Goal: Task Accomplishment & Management: Complete application form

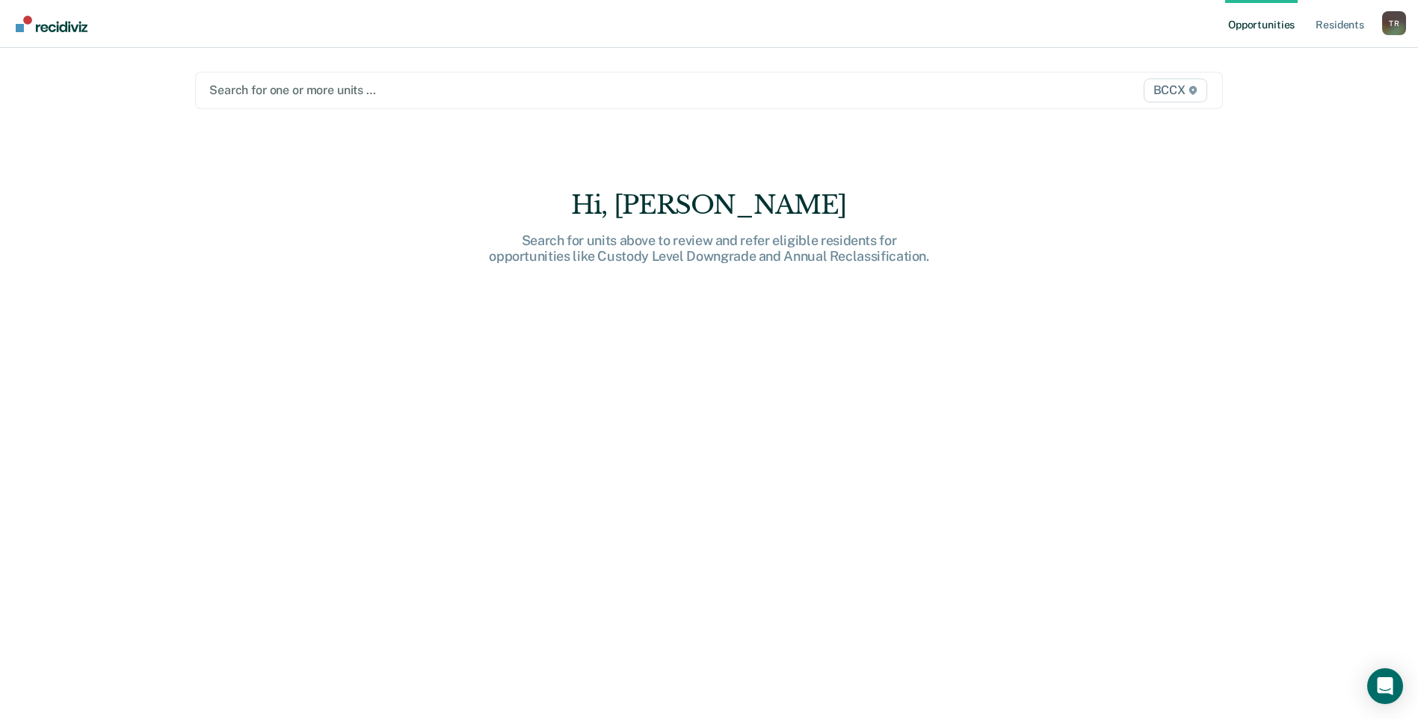
click at [345, 89] on div at bounding box center [558, 89] width 699 height 17
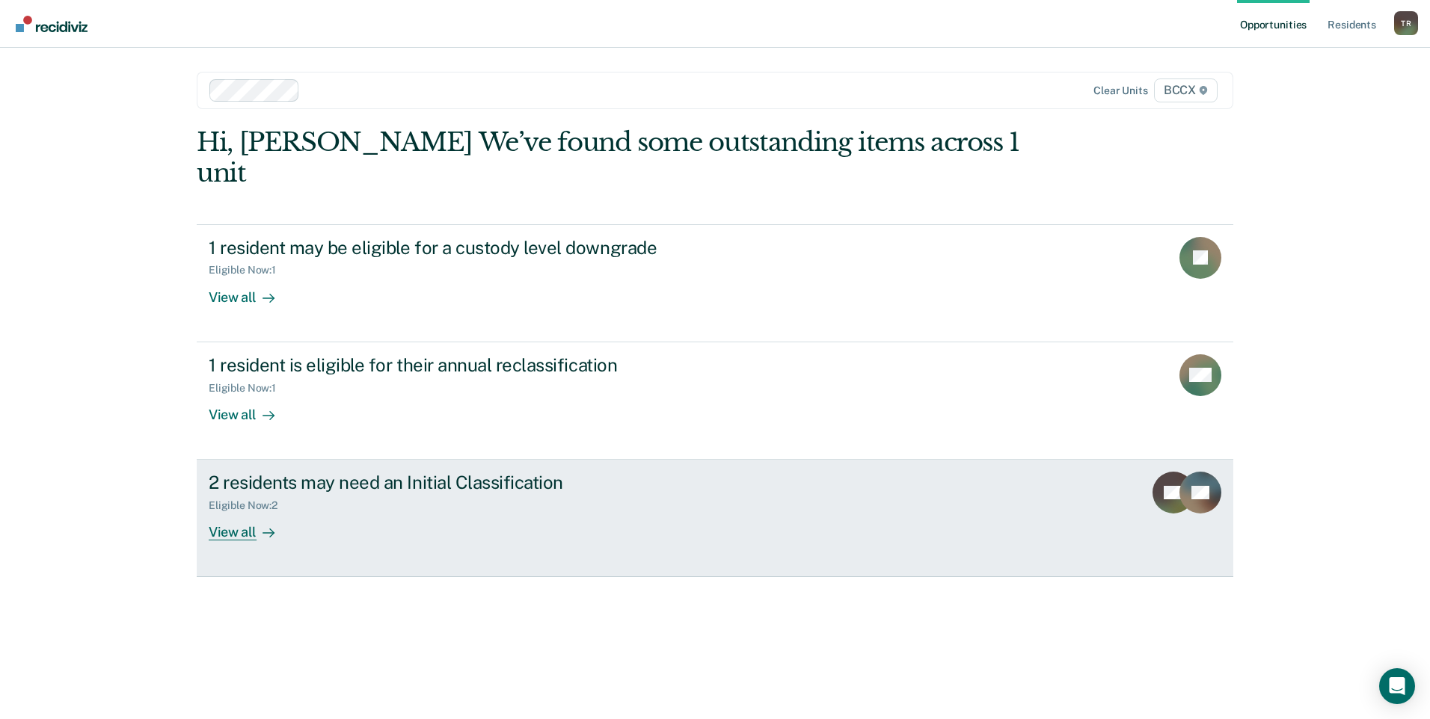
click at [250, 512] on div "View all" at bounding box center [251, 526] width 84 height 29
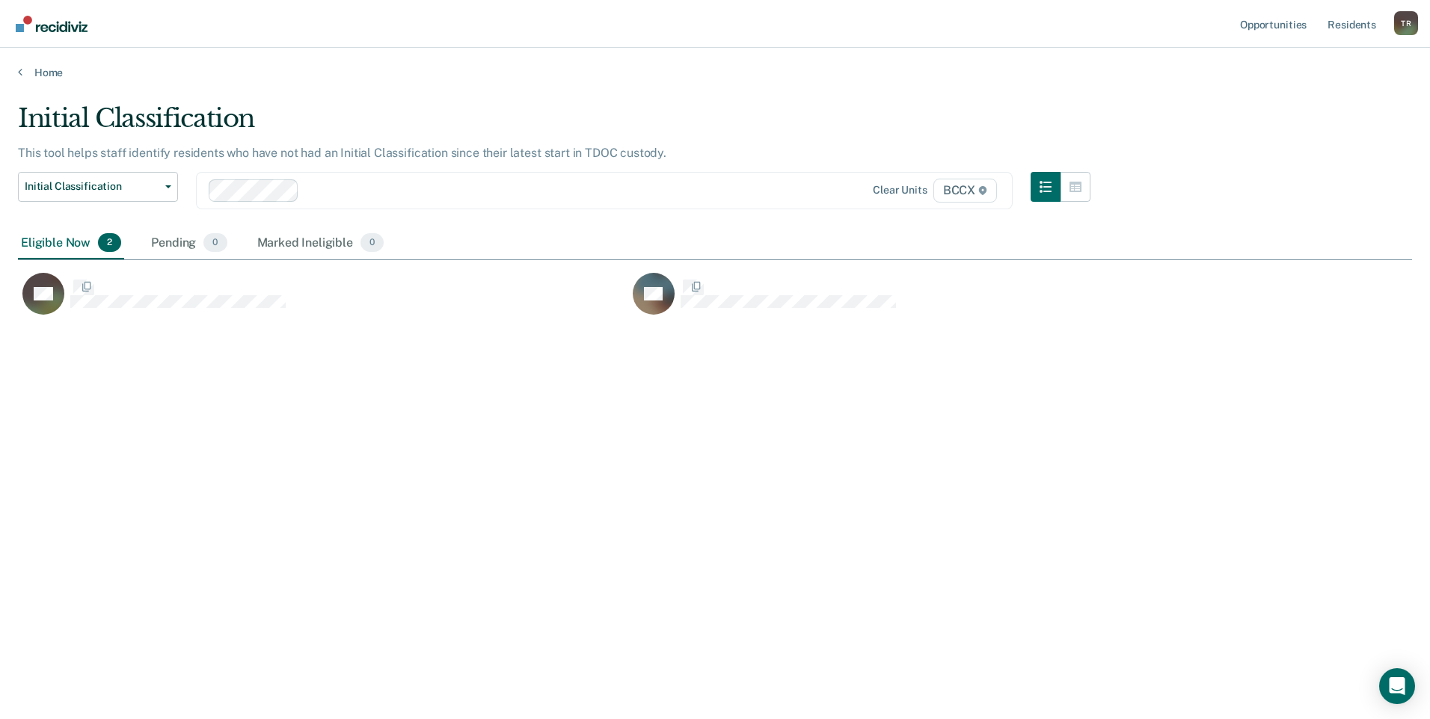
scroll to position [493, 1382]
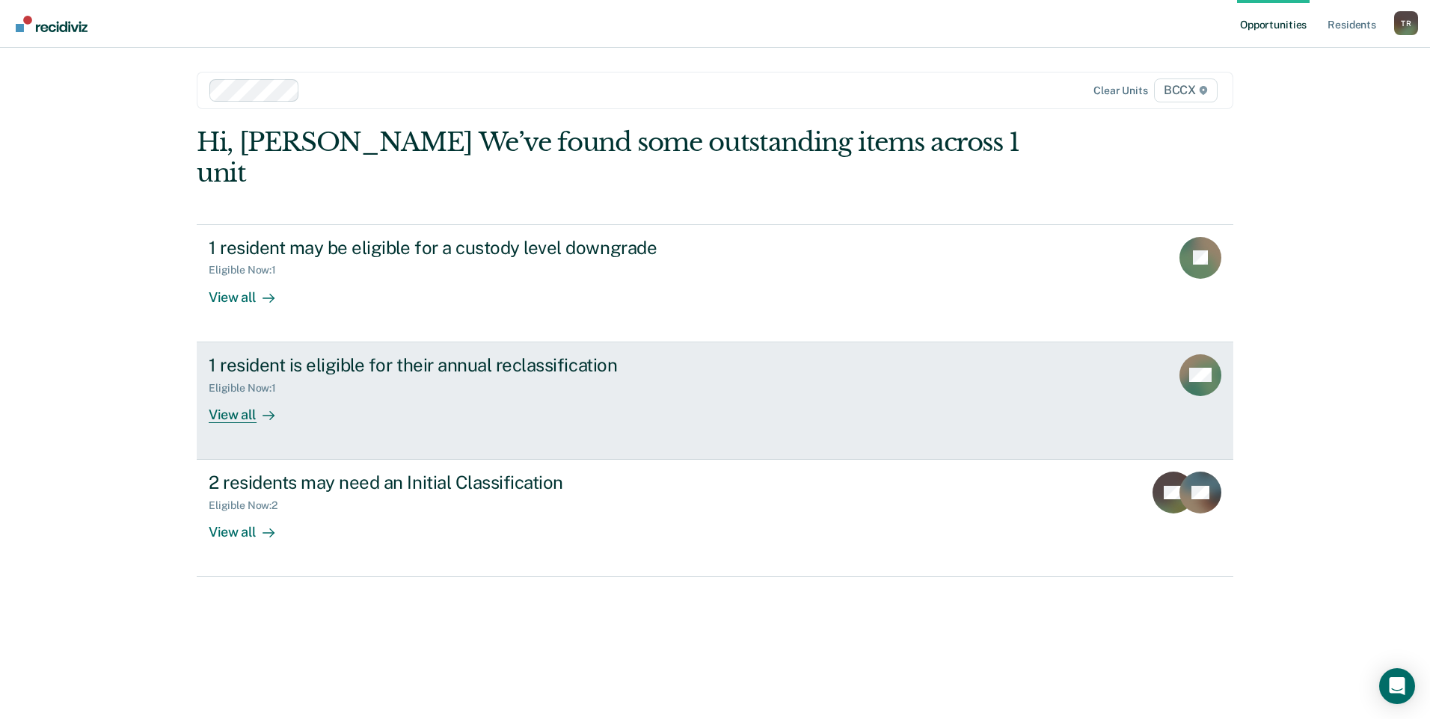
click at [240, 394] on div "View all" at bounding box center [251, 408] width 84 height 29
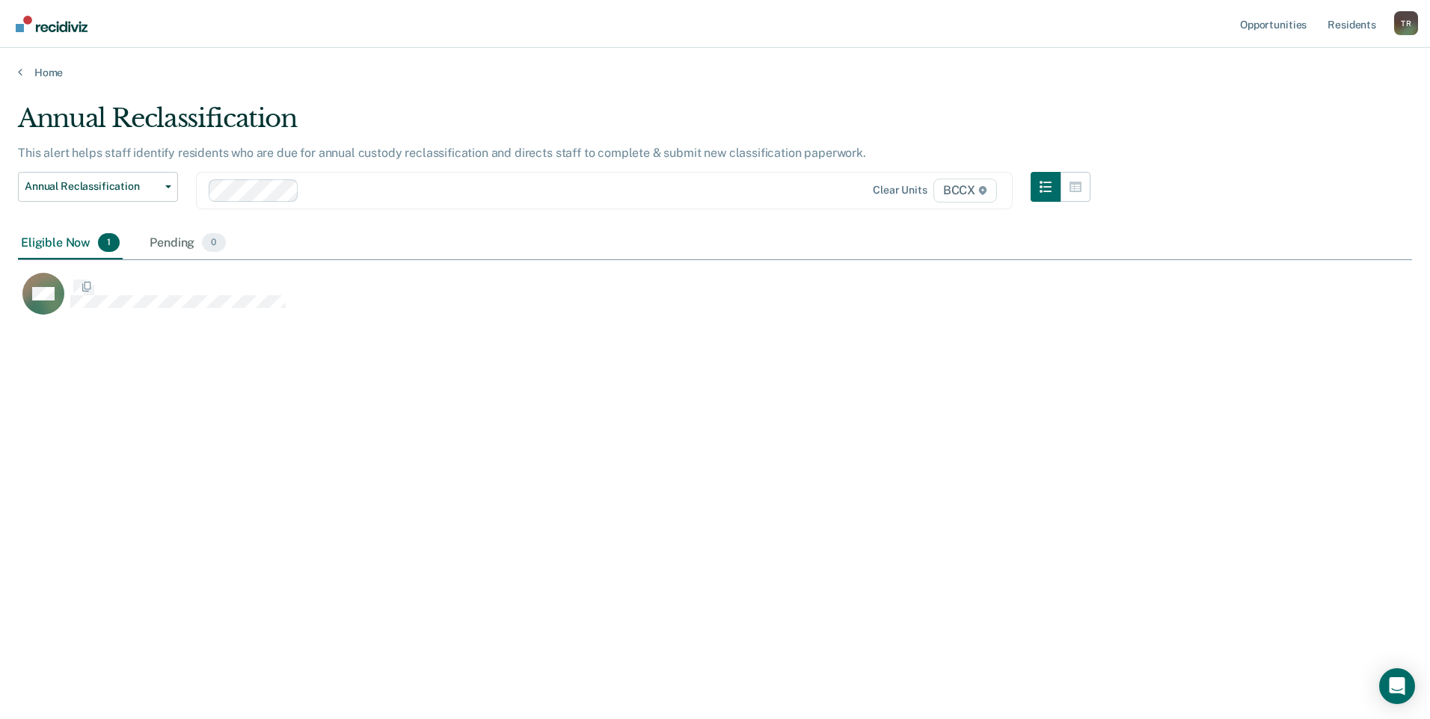
scroll to position [493, 1382]
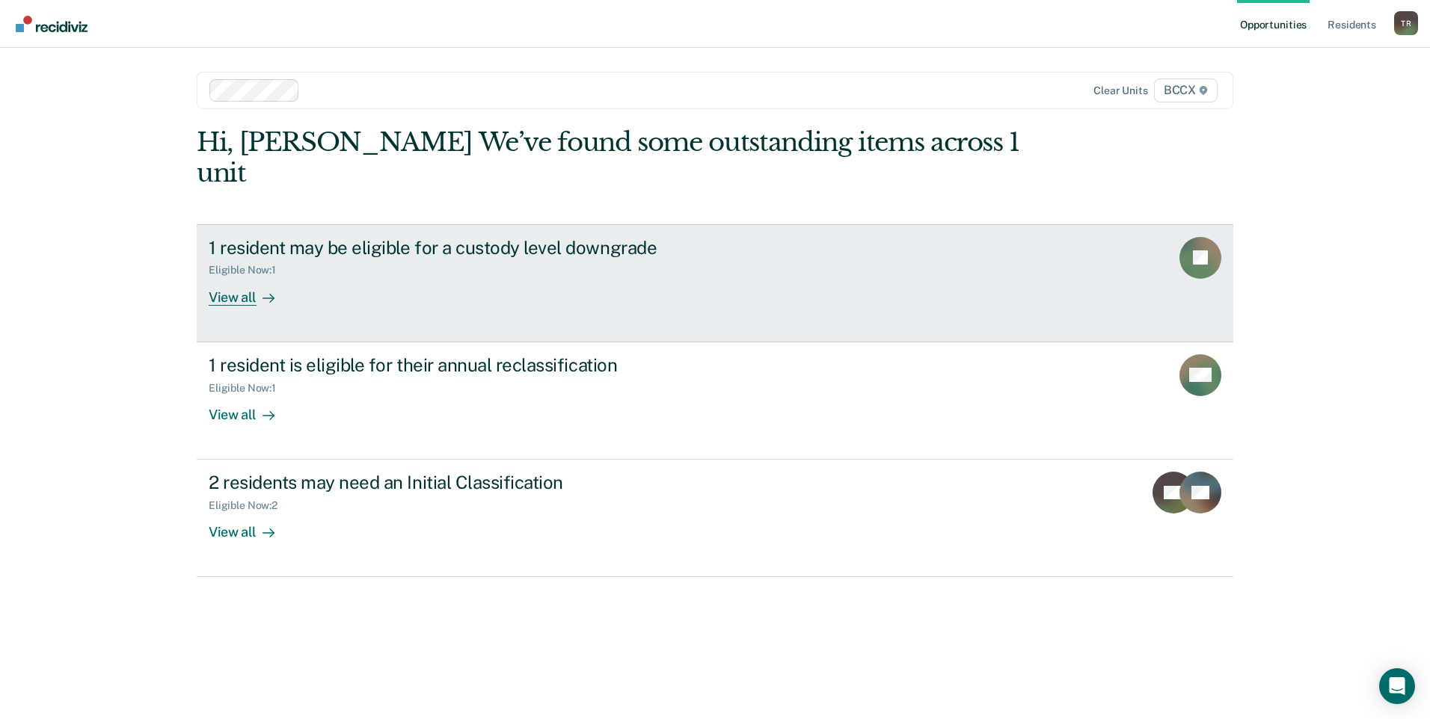
click at [229, 277] on div "View all" at bounding box center [251, 291] width 84 height 29
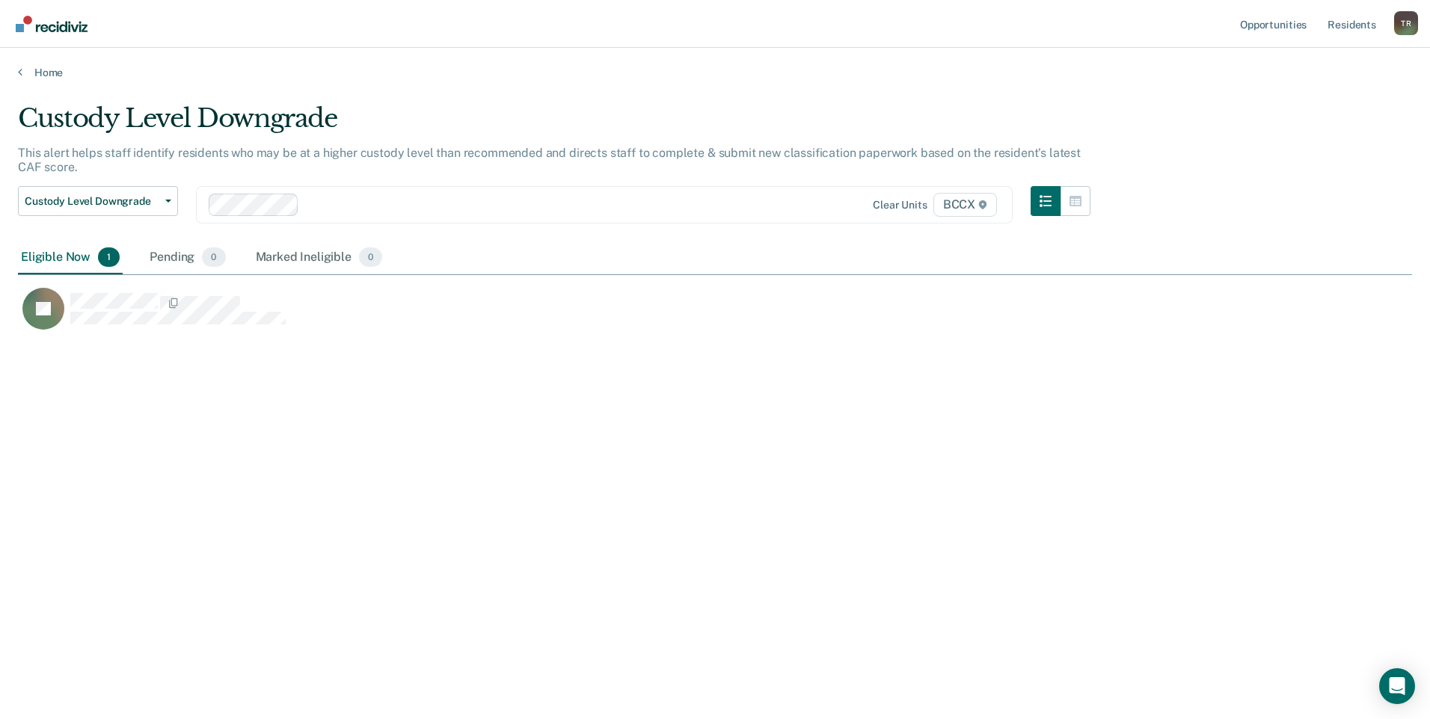
scroll to position [493, 1382]
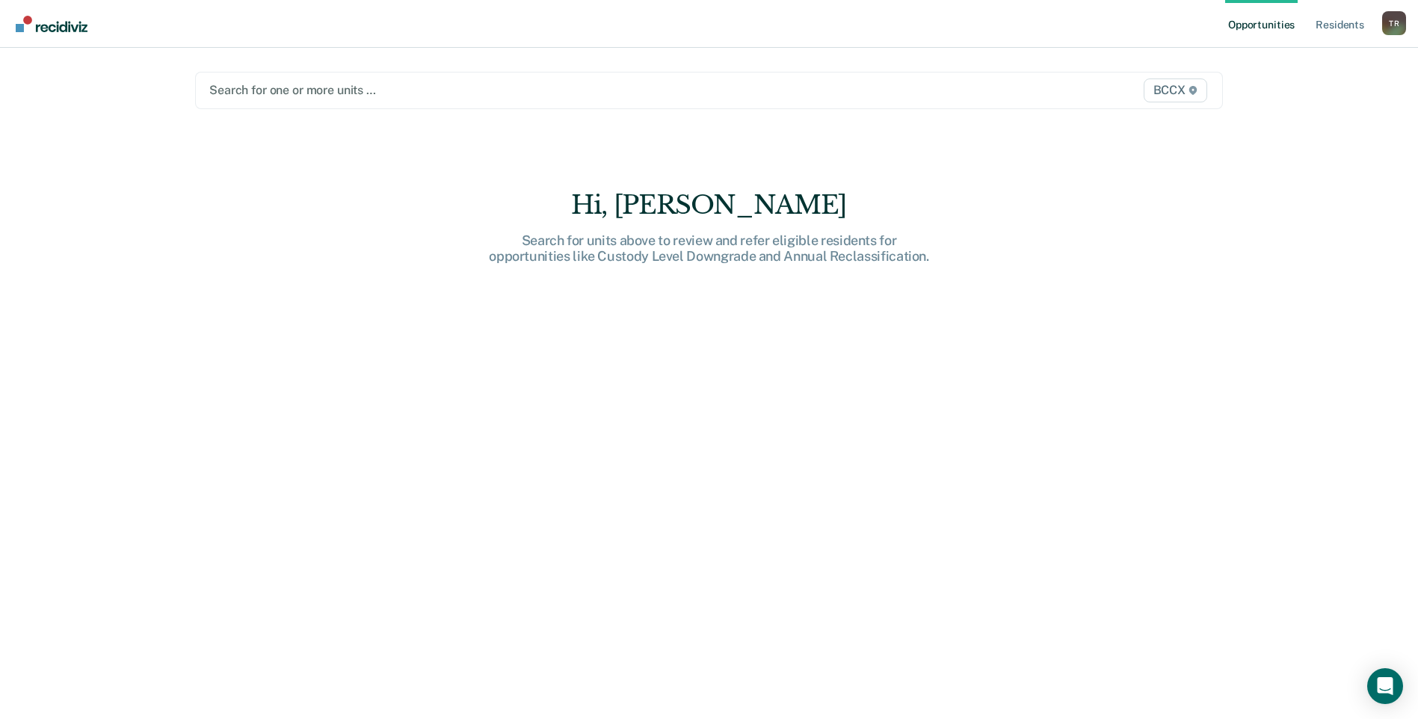
click at [286, 97] on div at bounding box center [558, 89] width 699 height 17
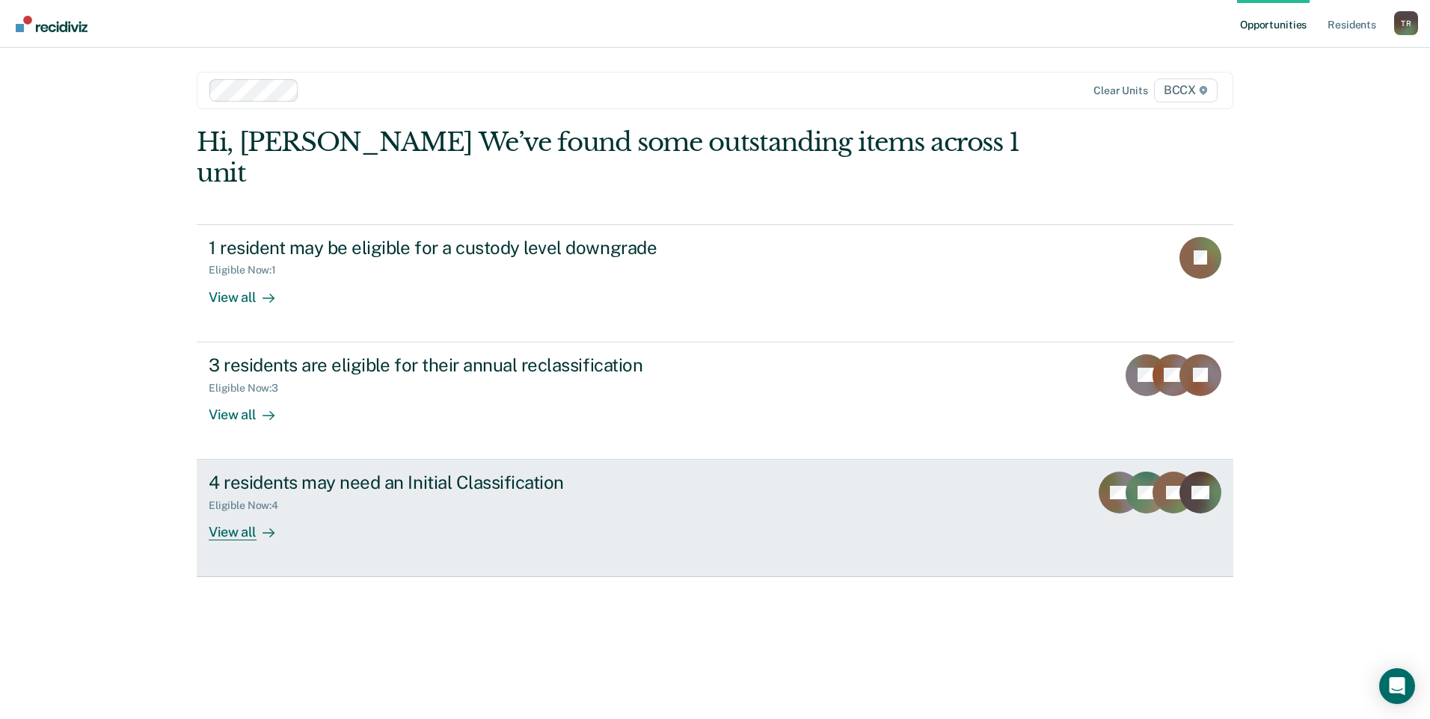
click at [249, 512] on div "View all" at bounding box center [251, 526] width 84 height 29
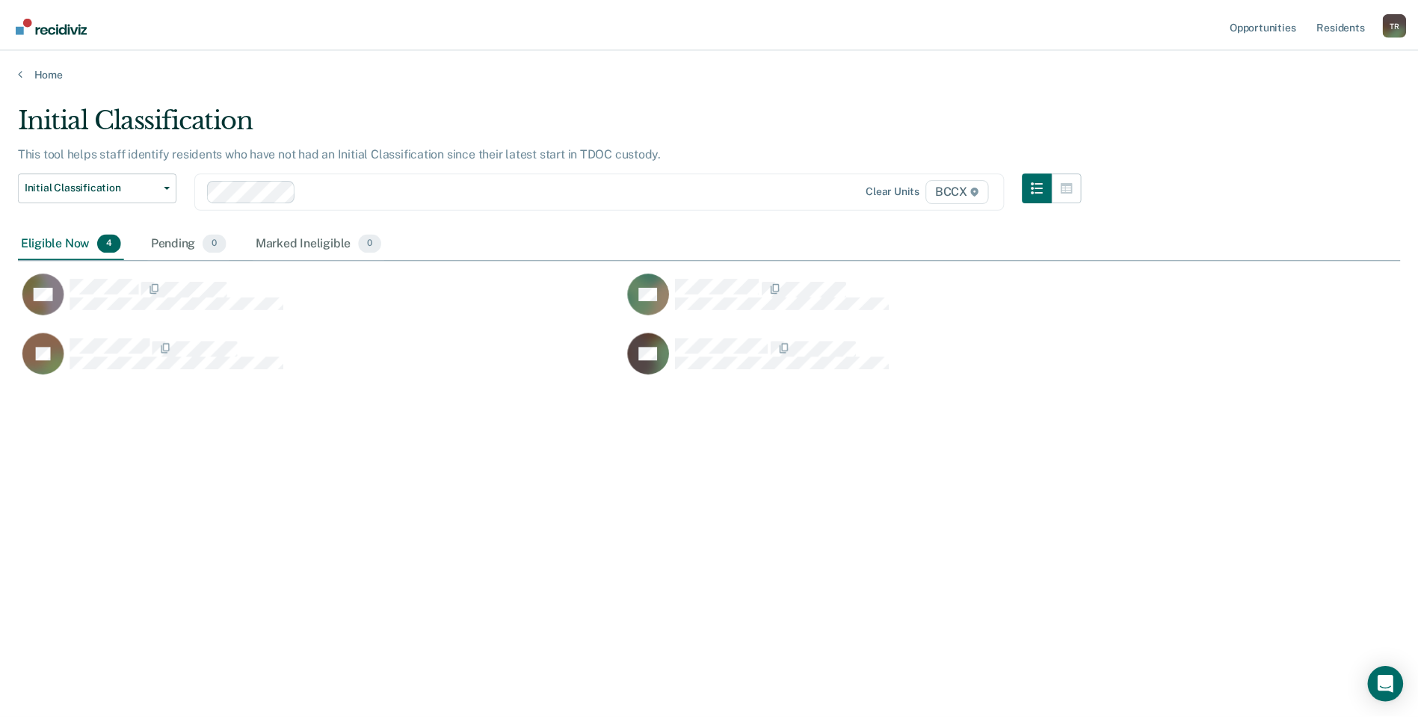
scroll to position [493, 1382]
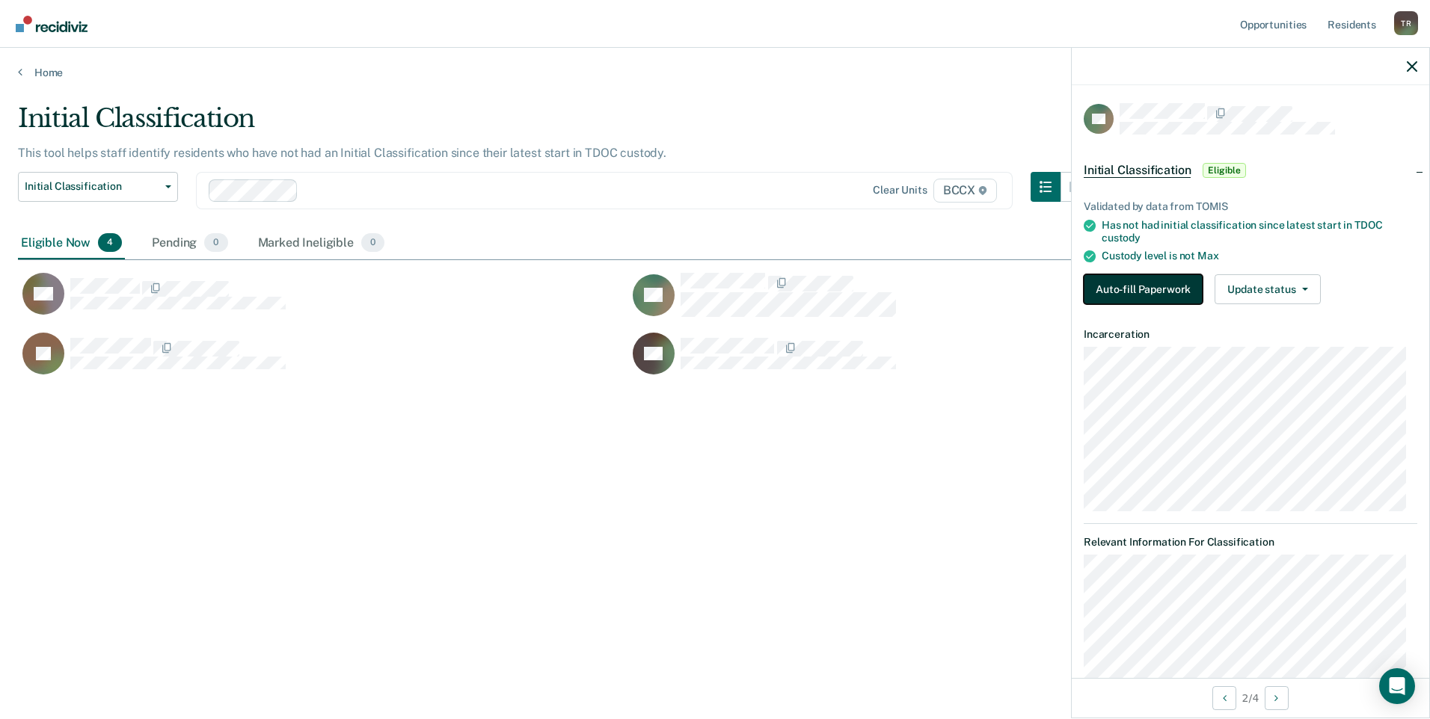
click at [1112, 281] on button "Auto-fill Paperwork" at bounding box center [1142, 289] width 119 height 30
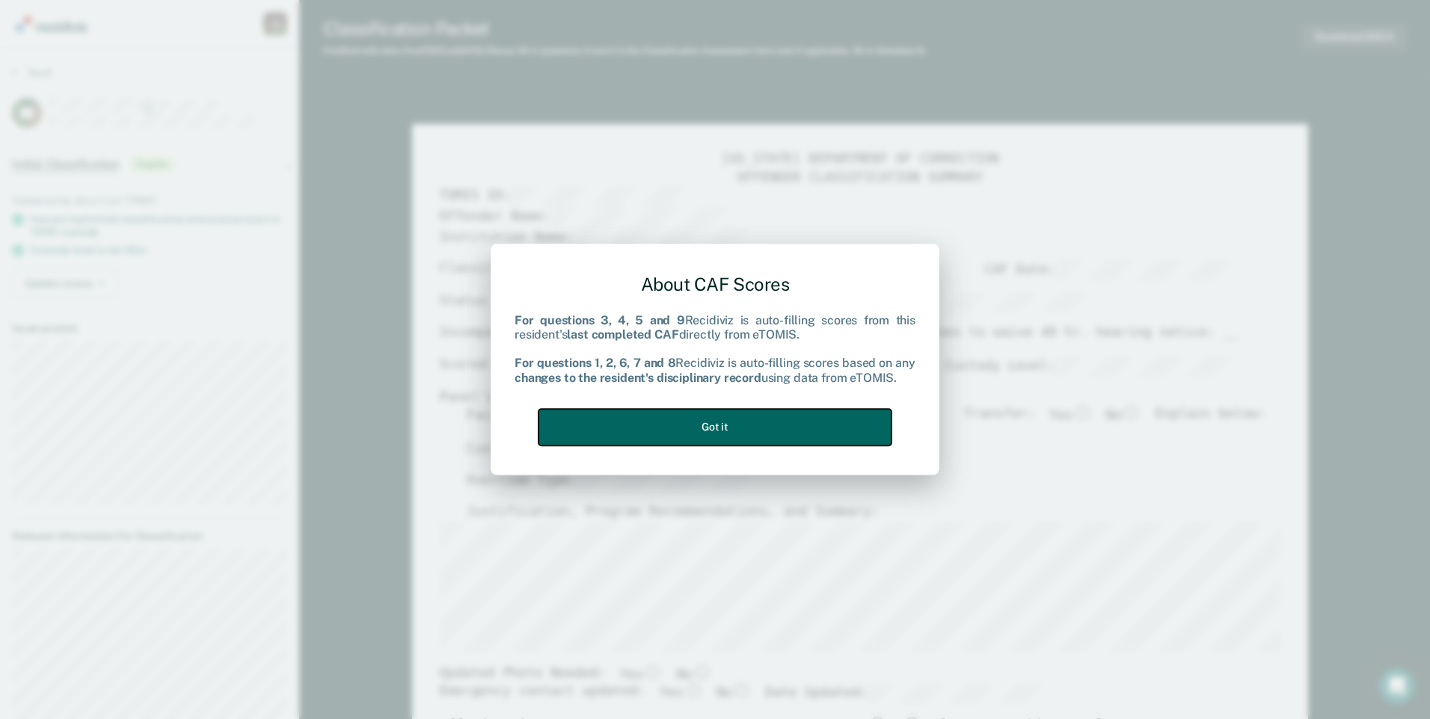
click at [806, 433] on button "Got it" at bounding box center [714, 427] width 353 height 37
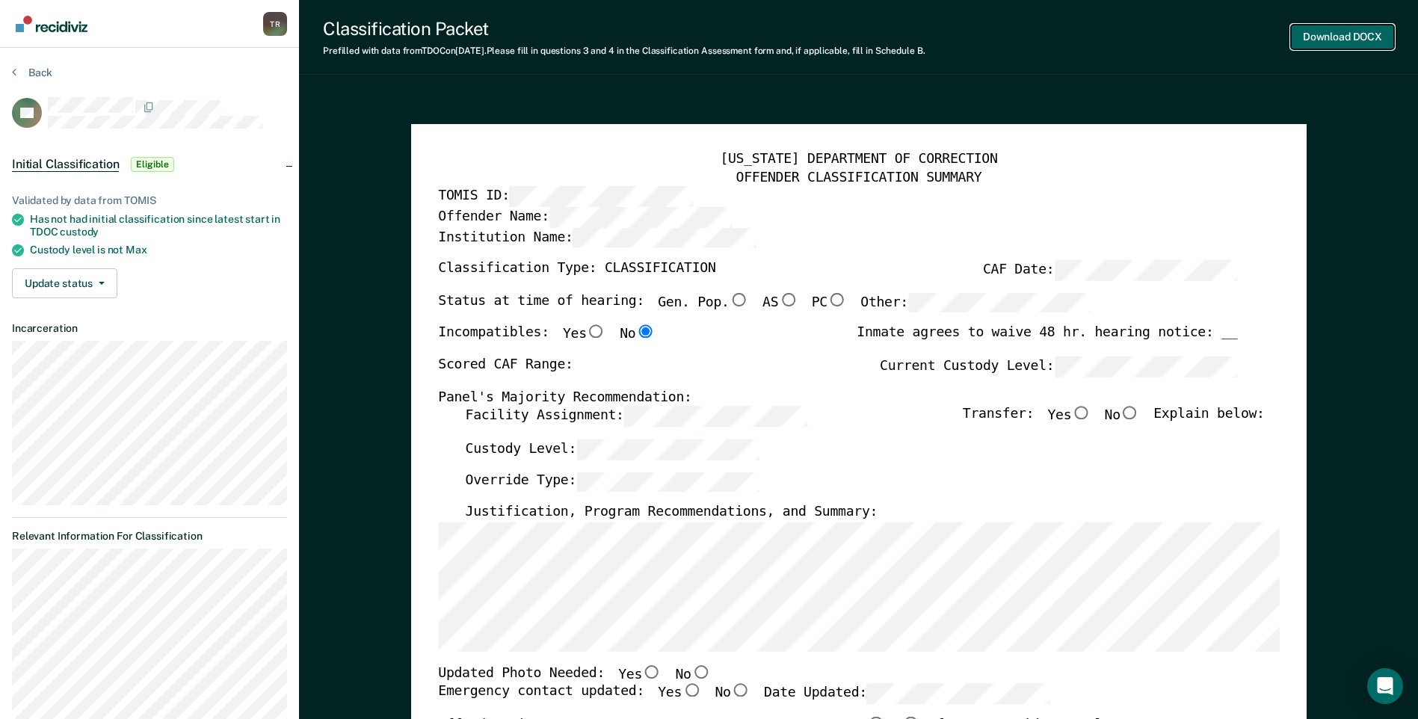
click at [1318, 34] on button "Download DOCX" at bounding box center [1342, 37] width 103 height 25
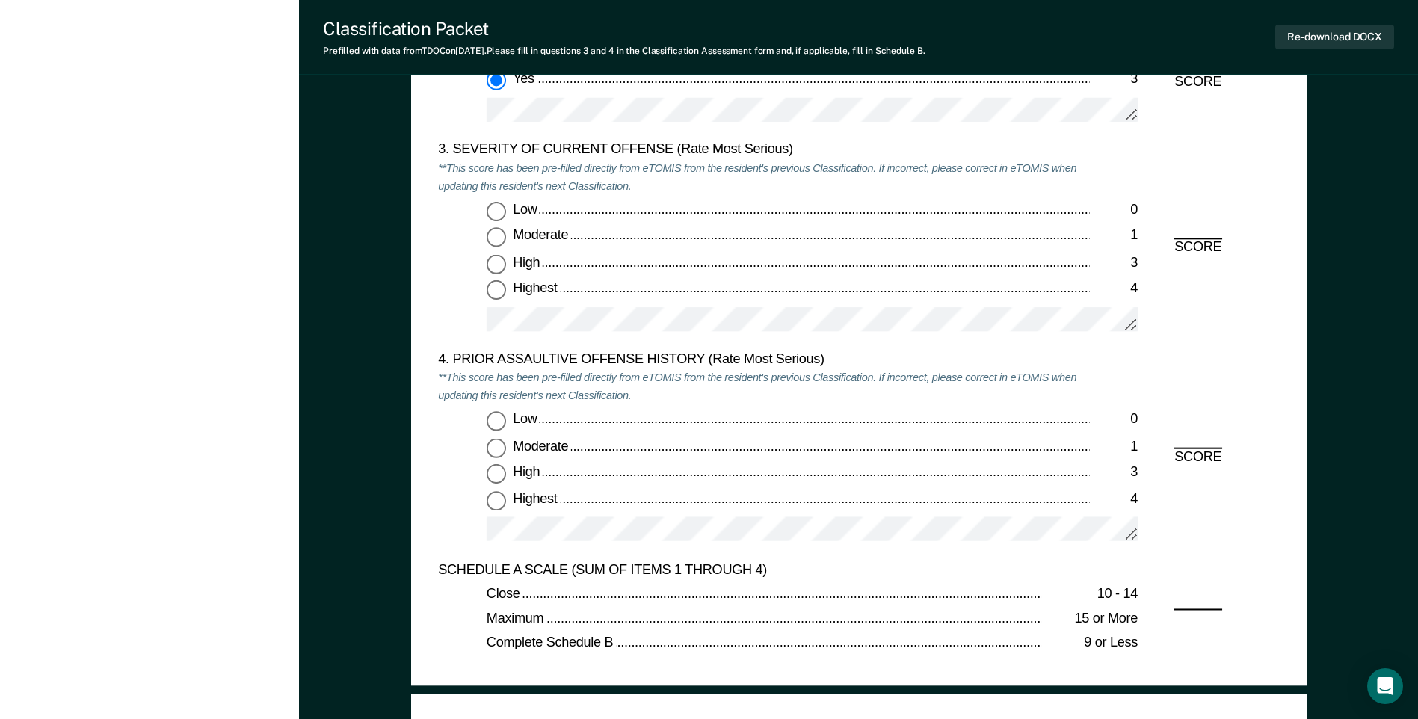
scroll to position [1720, 0]
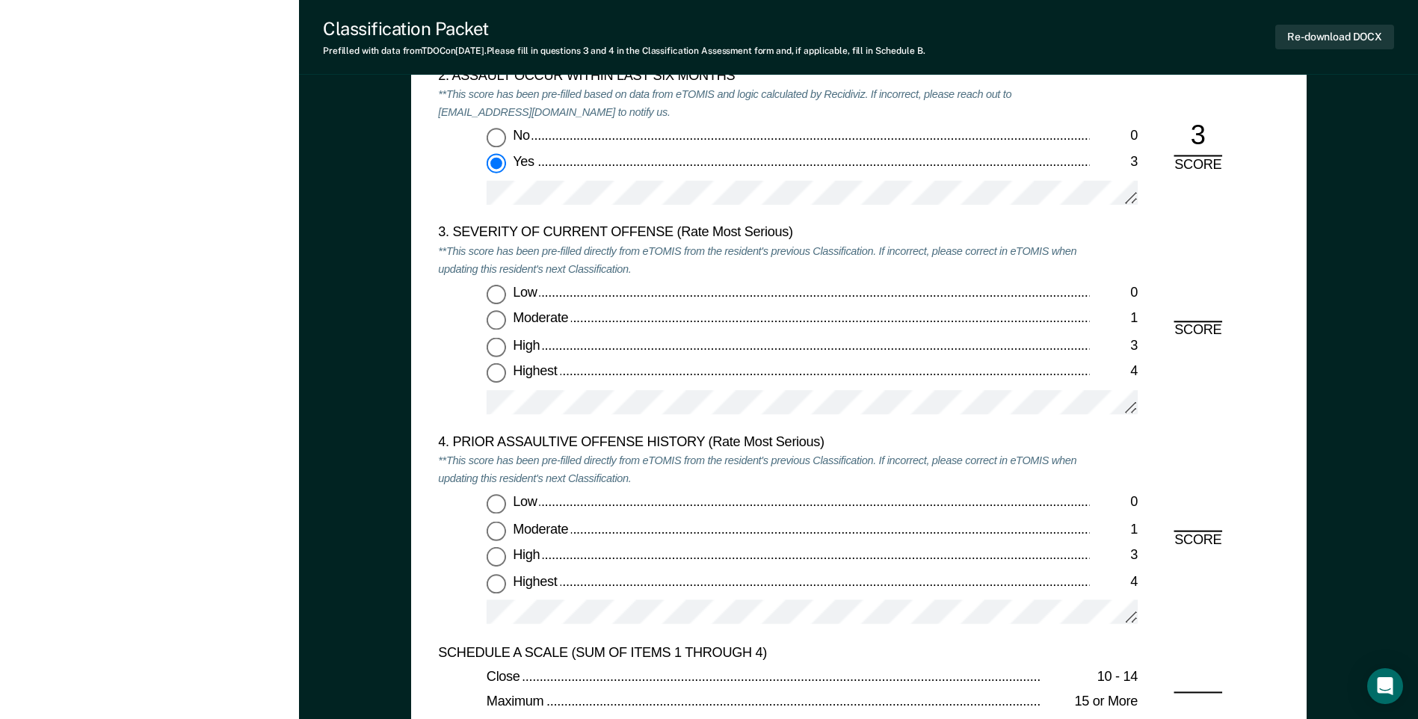
click at [499, 319] on input "Moderate 1" at bounding box center [496, 320] width 19 height 19
type textarea "x"
radio input "true"
click at [502, 507] on input "Low 0" at bounding box center [496, 504] width 19 height 19
type textarea "x"
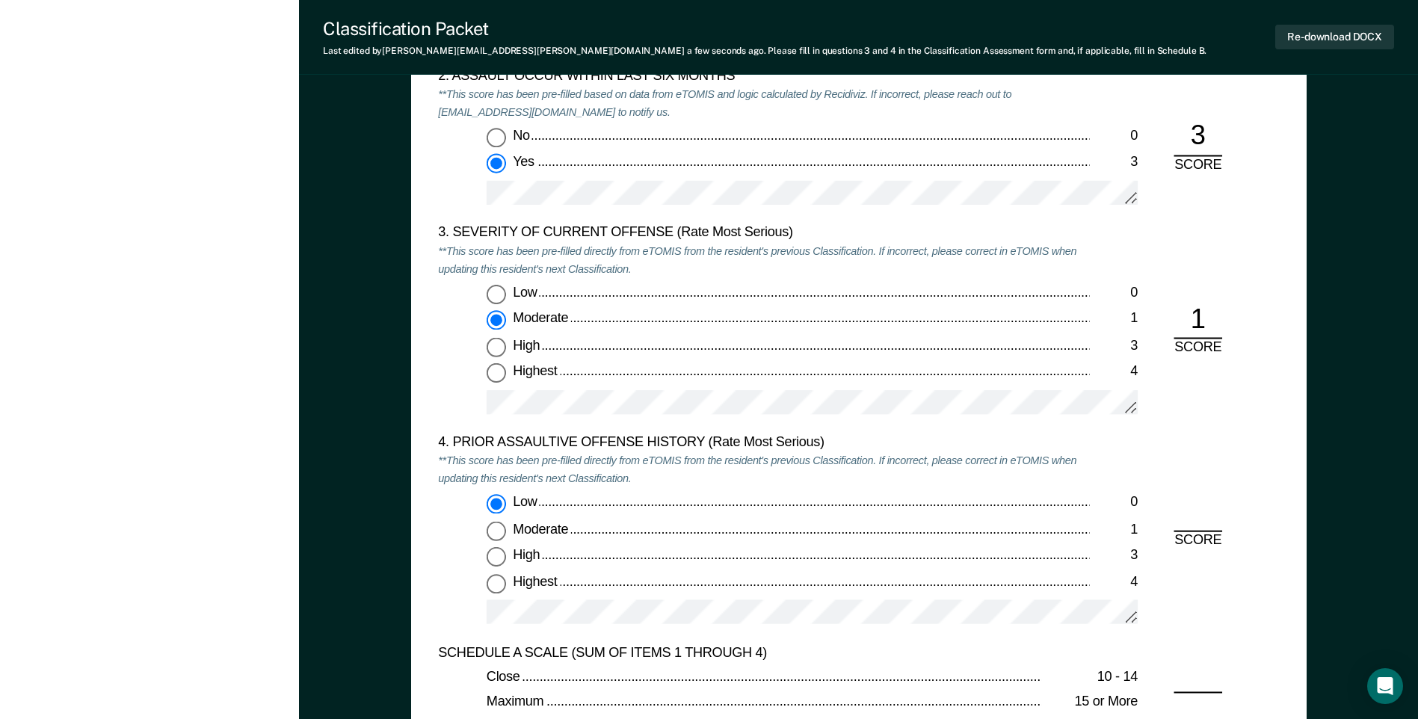
radio input "true"
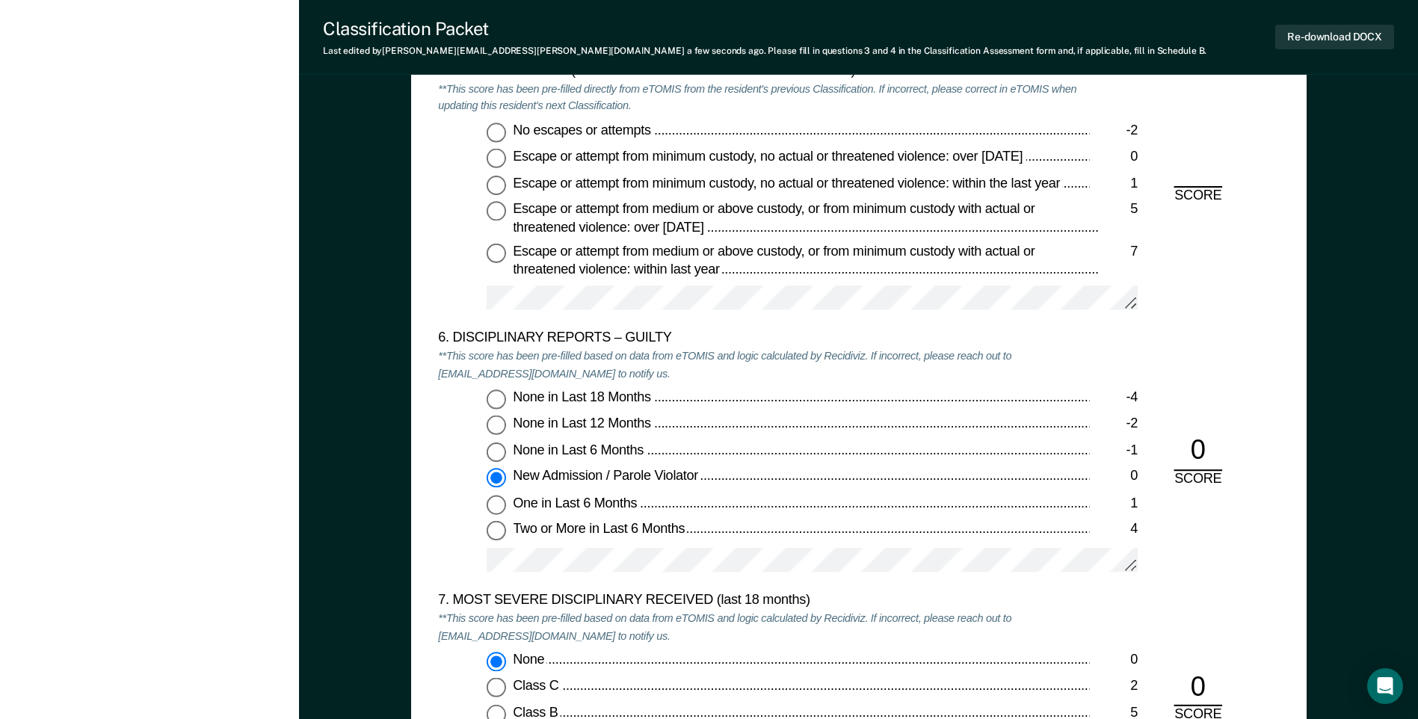
scroll to position [2467, 0]
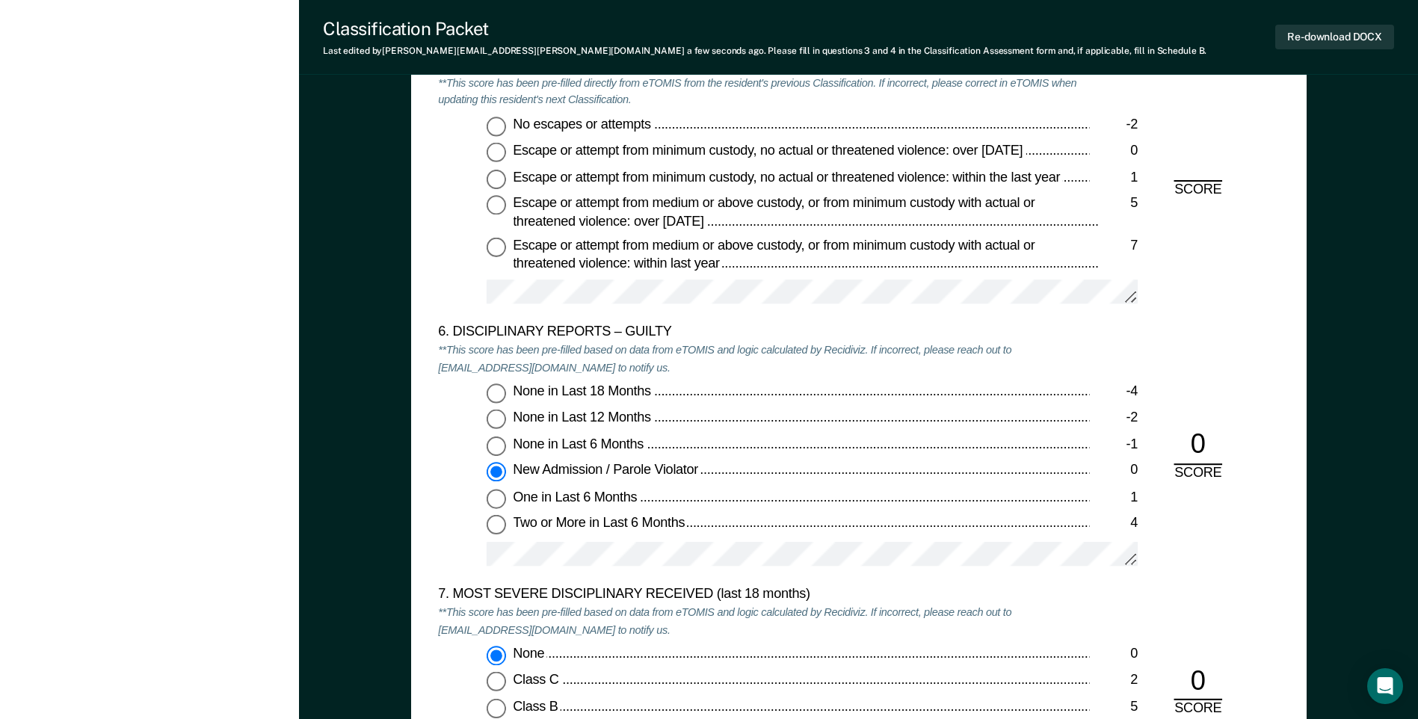
click at [494, 126] on input "No escapes or attempts -2" at bounding box center [496, 126] width 19 height 19
type textarea "x"
radio input "true"
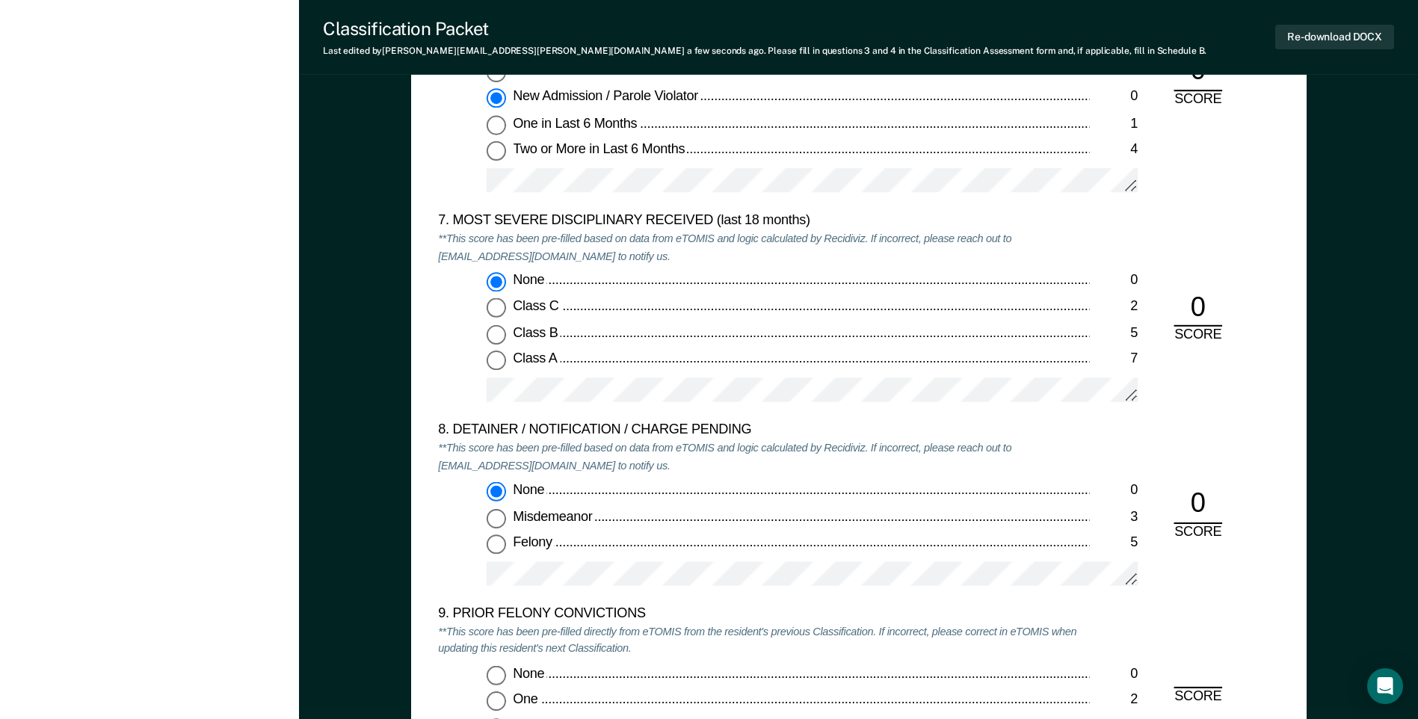
scroll to position [3140, 0]
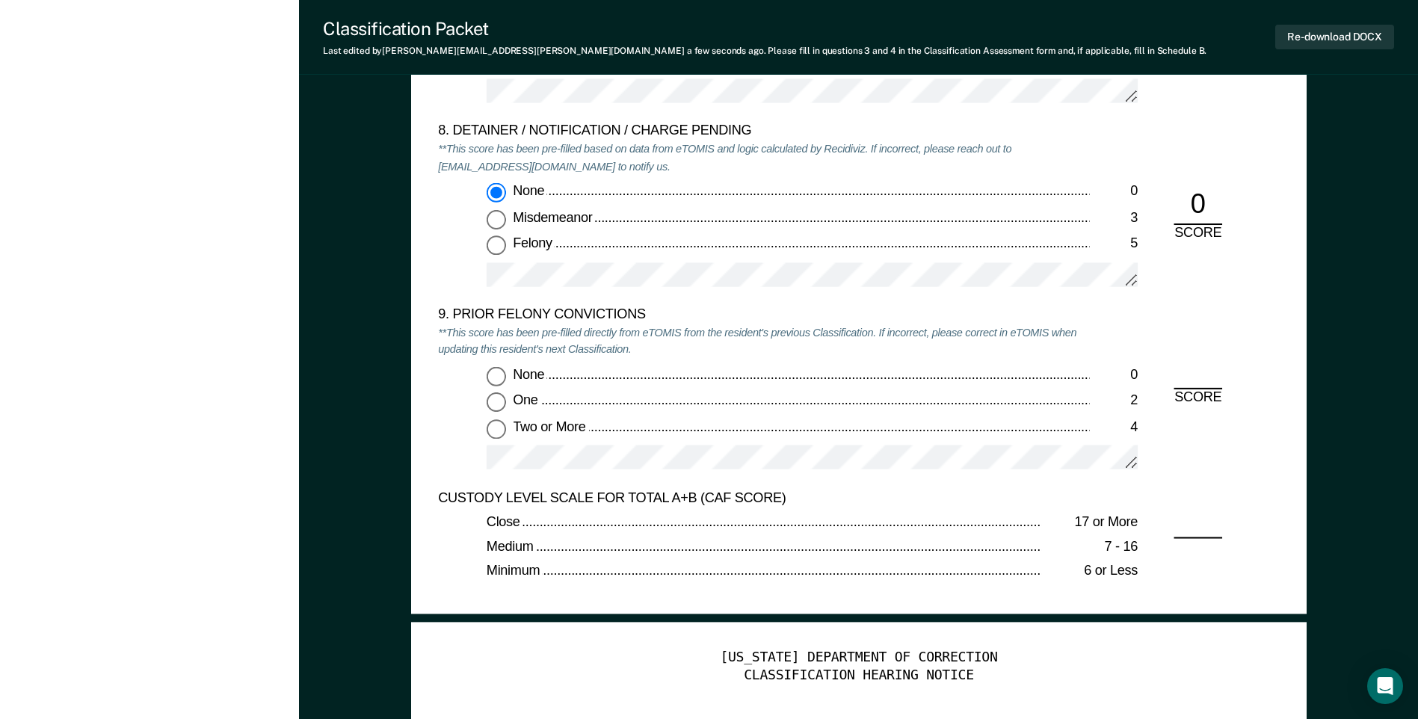
click at [499, 428] on input "Two or More 4" at bounding box center [496, 428] width 19 height 19
type textarea "x"
radio input "true"
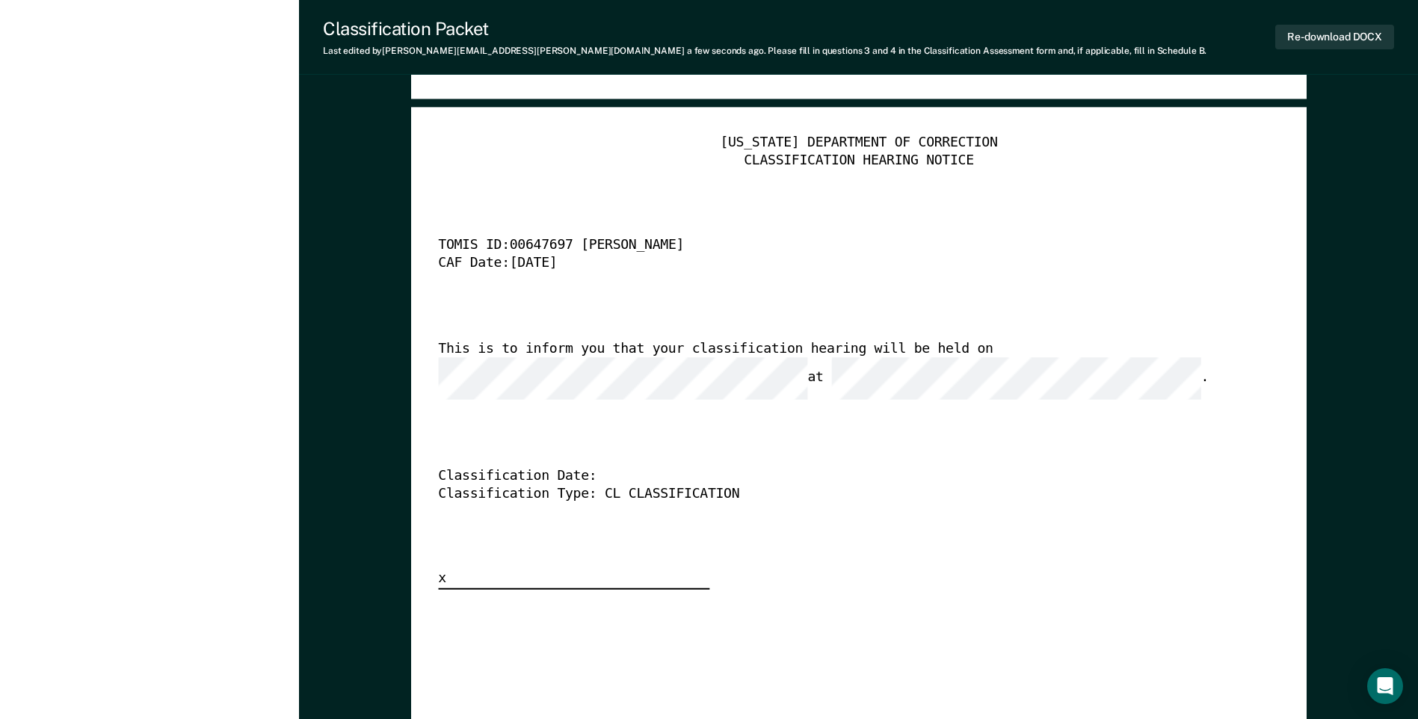
scroll to position [3589, 0]
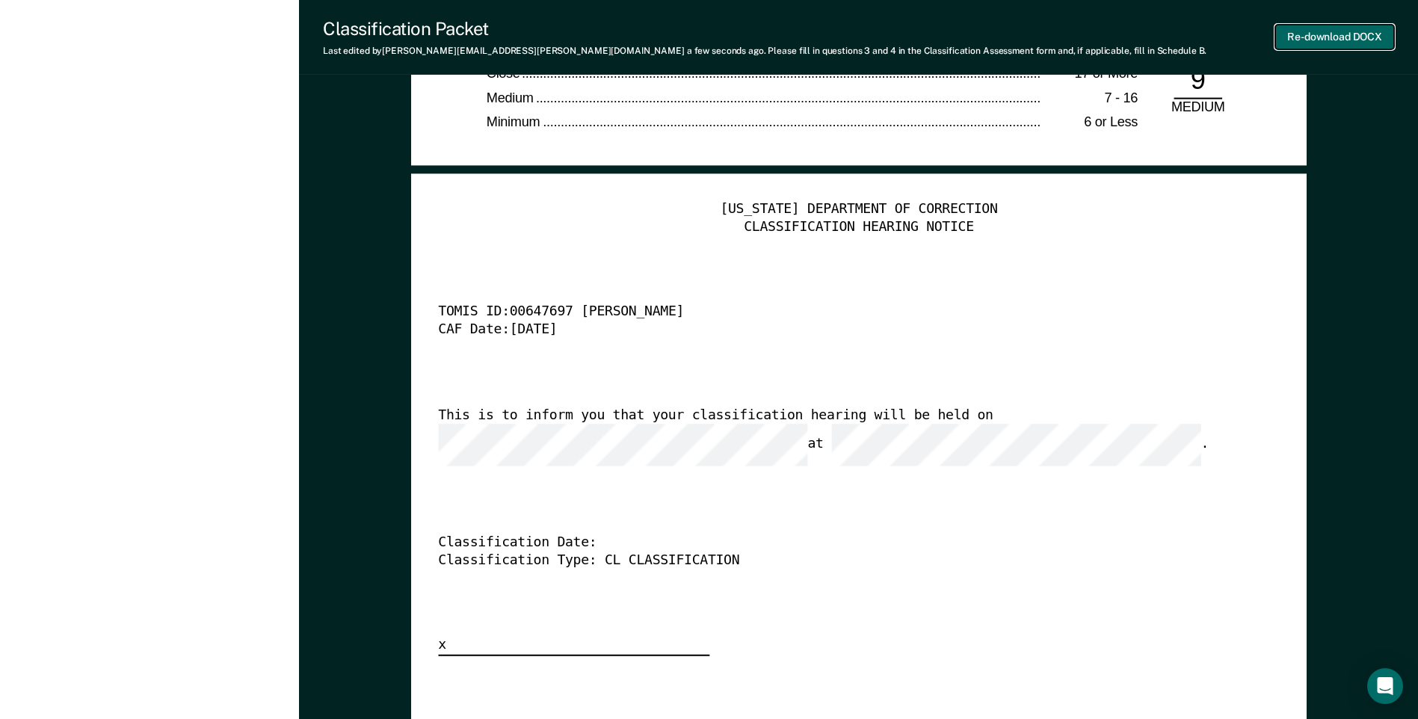
click at [1315, 36] on button "Re-download DOCX" at bounding box center [1335, 37] width 119 height 25
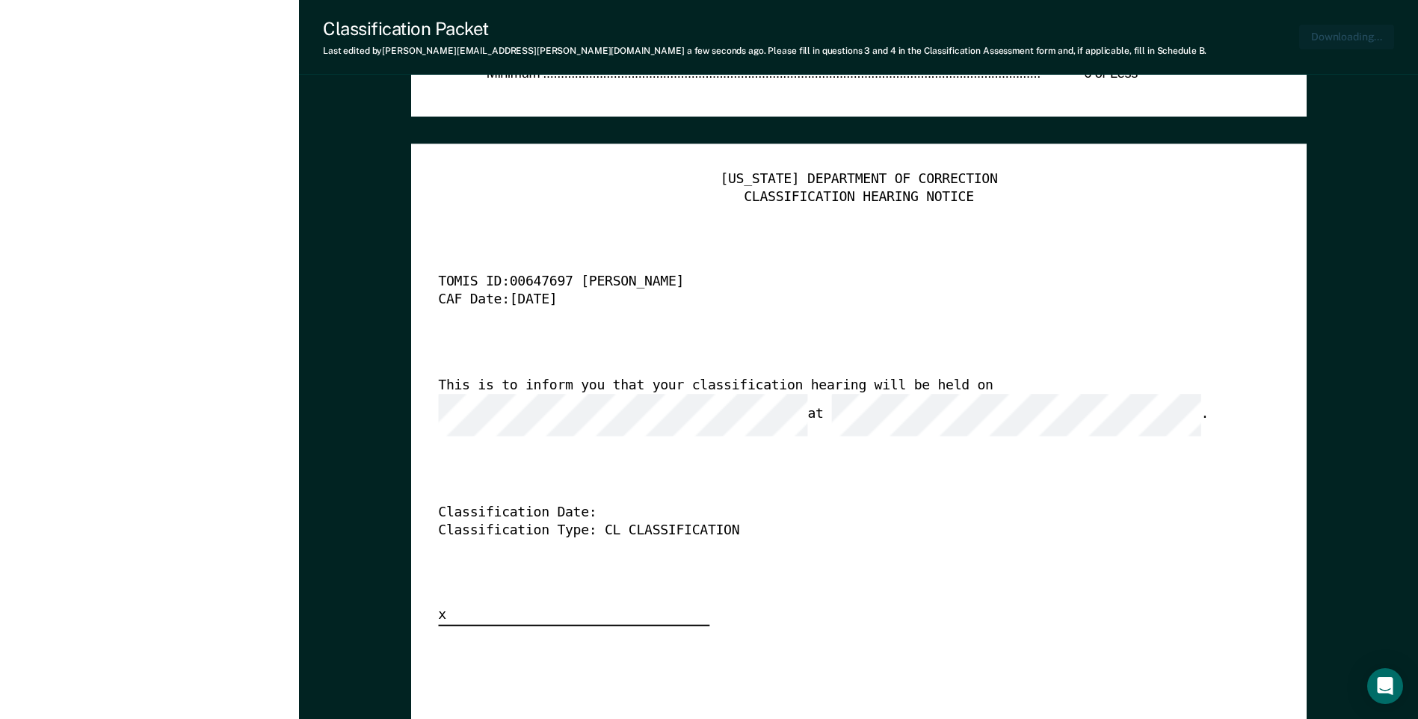
type textarea "x"
